Goal: Task Accomplishment & Management: Use online tool/utility

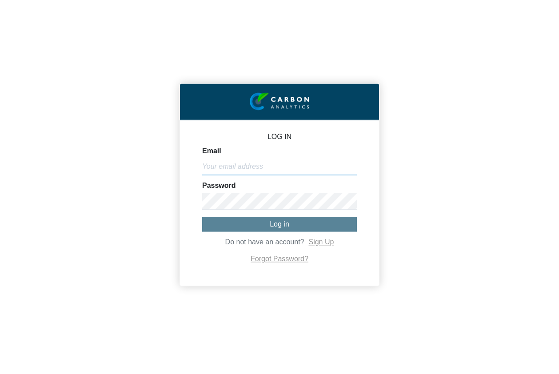
type input "[PERSON_NAME][EMAIL_ADDRESS][DOMAIN_NAME]"
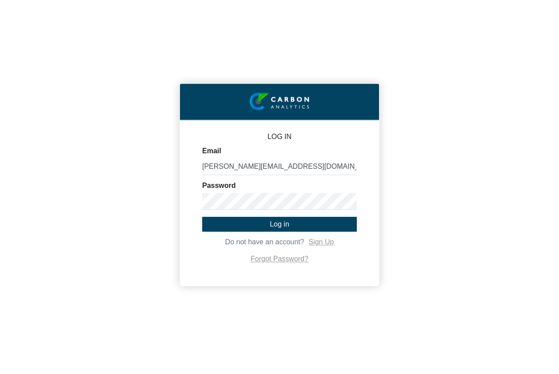
click at [273, 223] on span "Log in" at bounding box center [280, 224] width 20 height 8
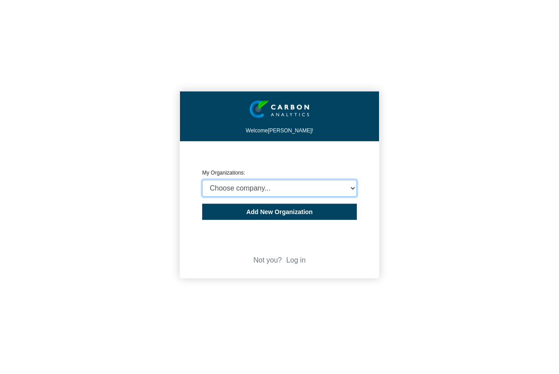
select select "932401"
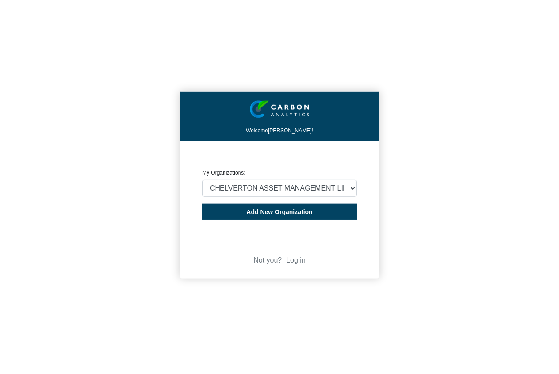
click at [288, 207] on button "Add New Organization" at bounding box center [279, 212] width 155 height 16
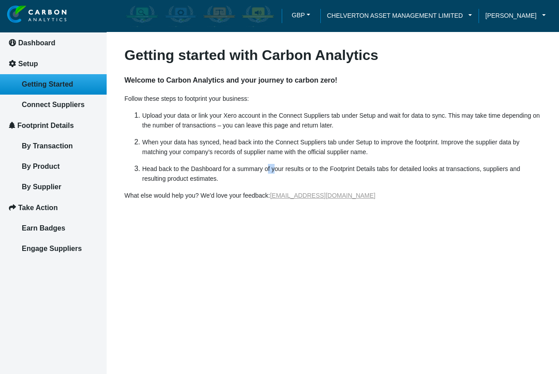
drag, startPoint x: 268, startPoint y: 172, endPoint x: 274, endPoint y: 171, distance: 5.8
click at [274, 171] on p "Head back to the Dashboard for a summary of your results or to the Footprint De…" at bounding box center [341, 174] width 399 height 20
click at [248, 178] on p "Head back to the Dashboard for a summary of your results or to the Footprint De…" at bounding box center [341, 174] width 399 height 20
drag, startPoint x: 248, startPoint y: 178, endPoint x: 219, endPoint y: 175, distance: 29.4
click at [218, 174] on p "Head back to the Dashboard for a summary of your results or to the Footprint De…" at bounding box center [341, 174] width 399 height 20
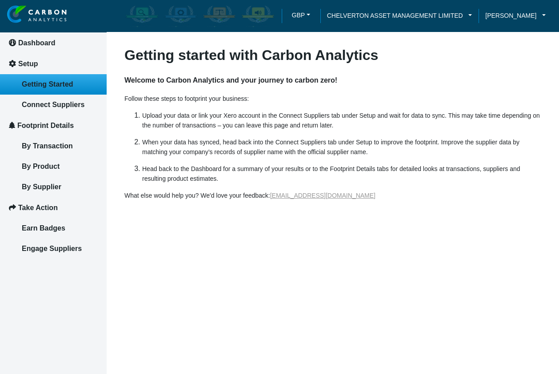
drag, startPoint x: 289, startPoint y: 179, endPoint x: 291, endPoint y: 174, distance: 5.2
click at [291, 174] on p "Head back to the Dashboard for a summary of your results or to the Footprint De…" at bounding box center [341, 174] width 399 height 20
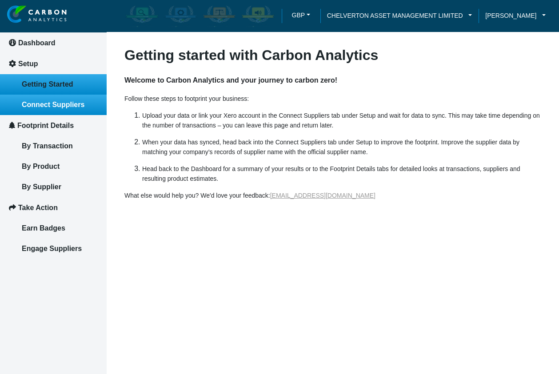
click at [65, 103] on span "Connect Suppliers" at bounding box center [53, 105] width 63 height 8
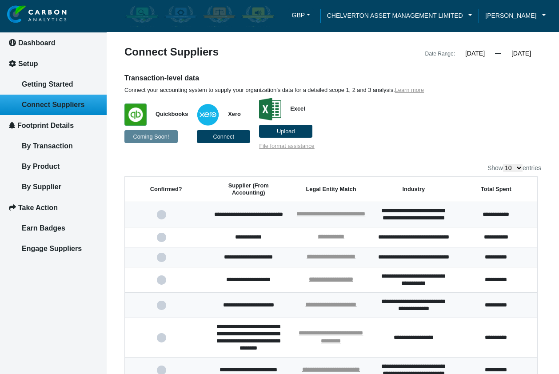
click at [203, 135] on button "Connect" at bounding box center [223, 136] width 53 height 13
click at [349, 110] on p "Quickbooks Coming Soon! Xero Excel Upload File format assistance" at bounding box center [278, 122] width 309 height 56
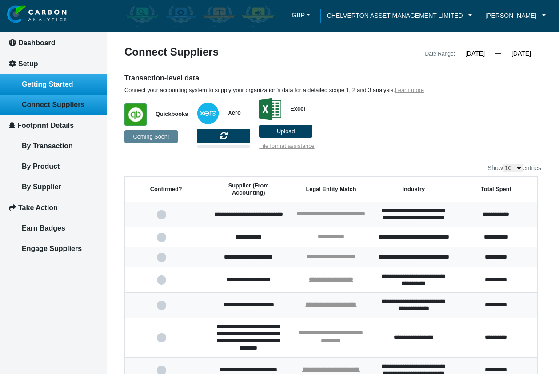
click at [71, 84] on span "Getting Started" at bounding box center [48, 84] width 52 height 8
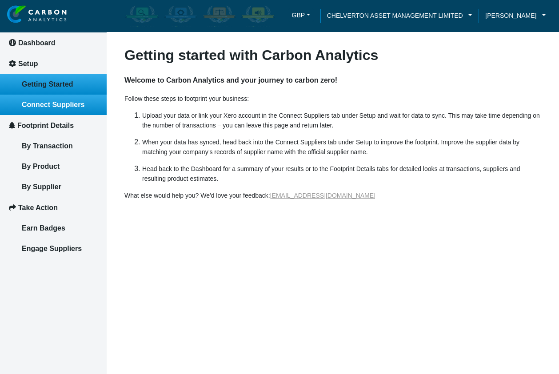
click at [52, 104] on span "Connect Suppliers" at bounding box center [53, 105] width 63 height 8
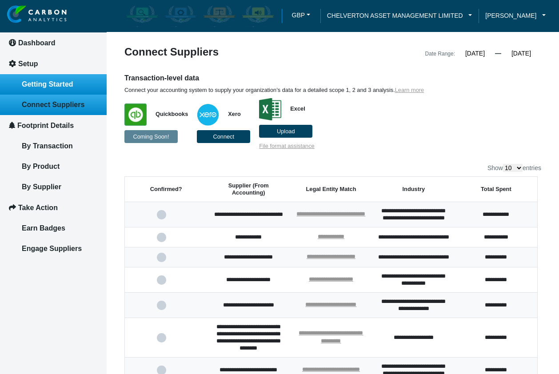
click at [58, 89] on link "Getting Started" at bounding box center [53, 84] width 107 height 20
